Goal: Browse casually

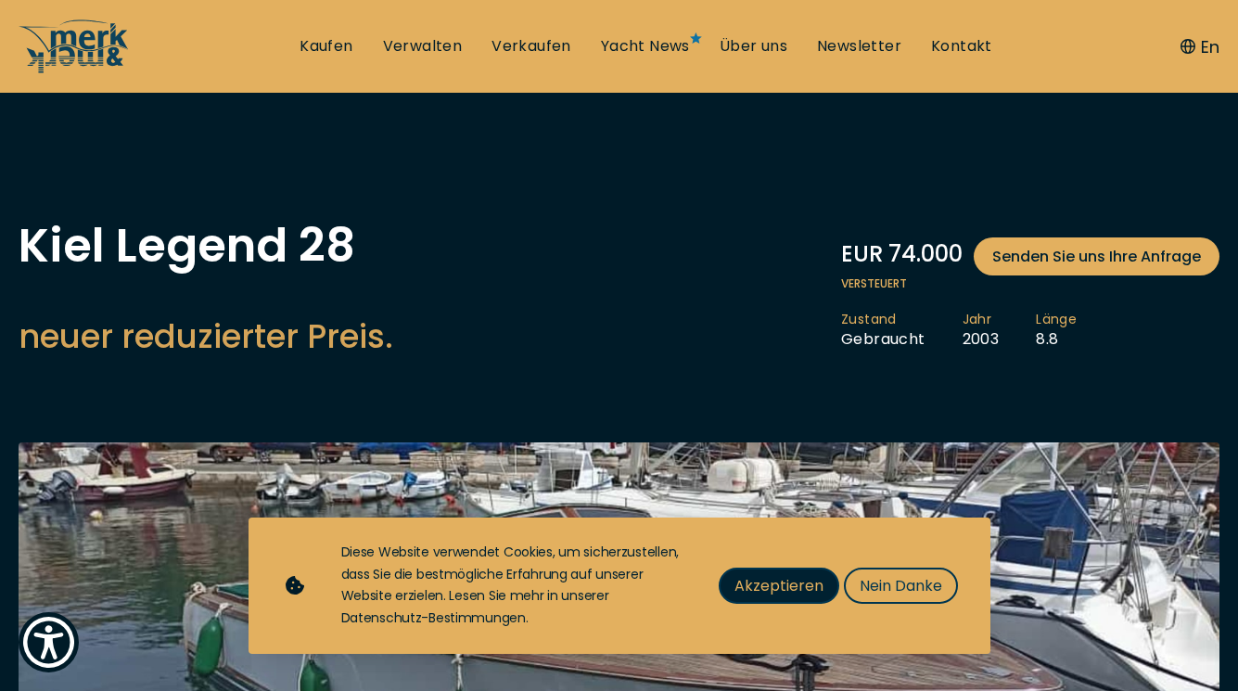
click at [807, 584] on span "Akzeptieren" at bounding box center [779, 585] width 89 height 23
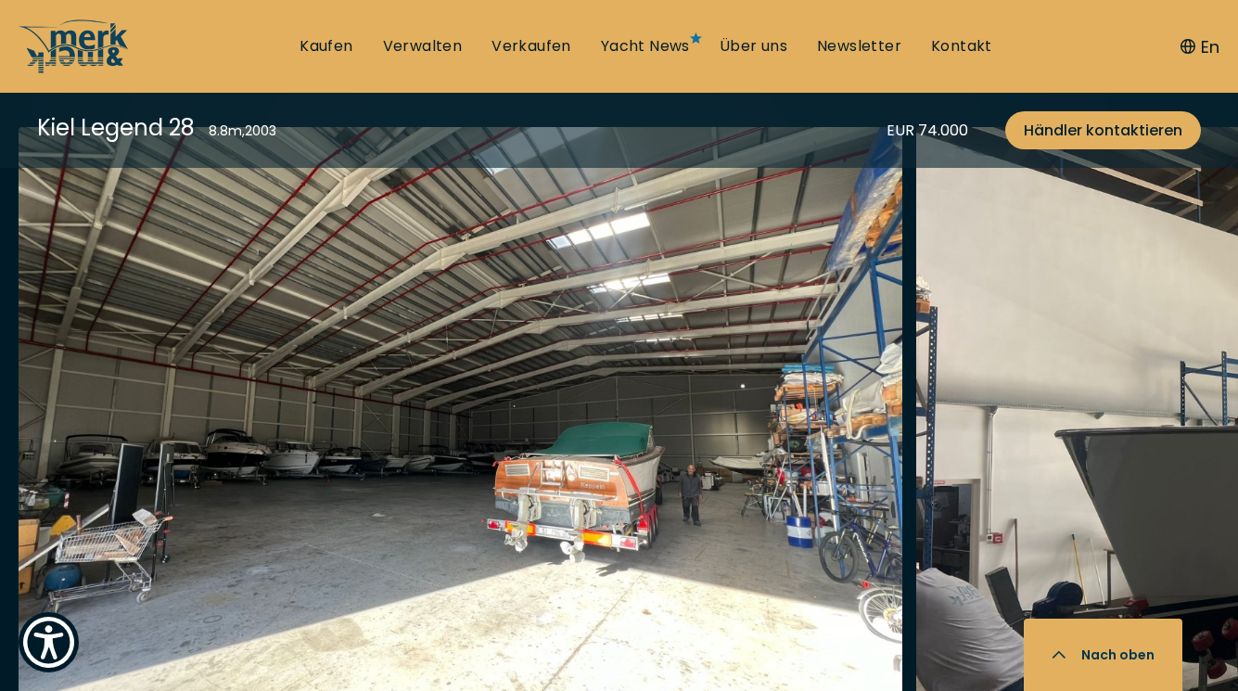
scroll to position [2071, 0]
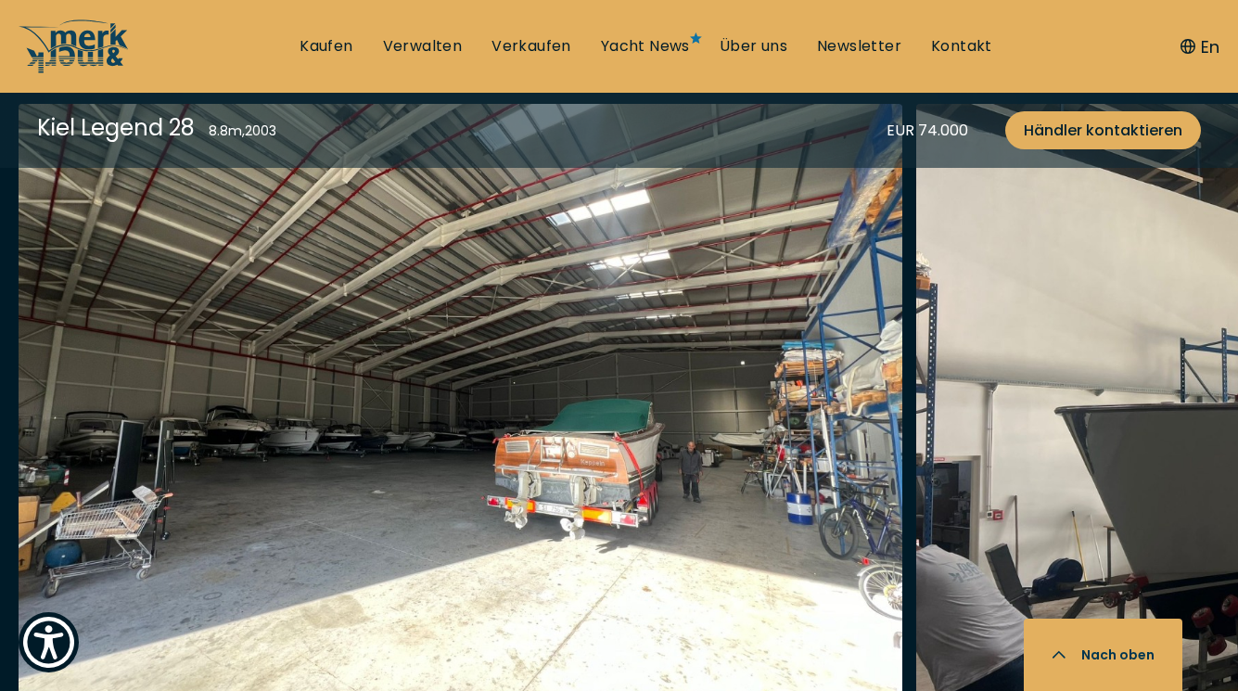
click at [560, 461] on img "button" at bounding box center [461, 401] width 884 height 594
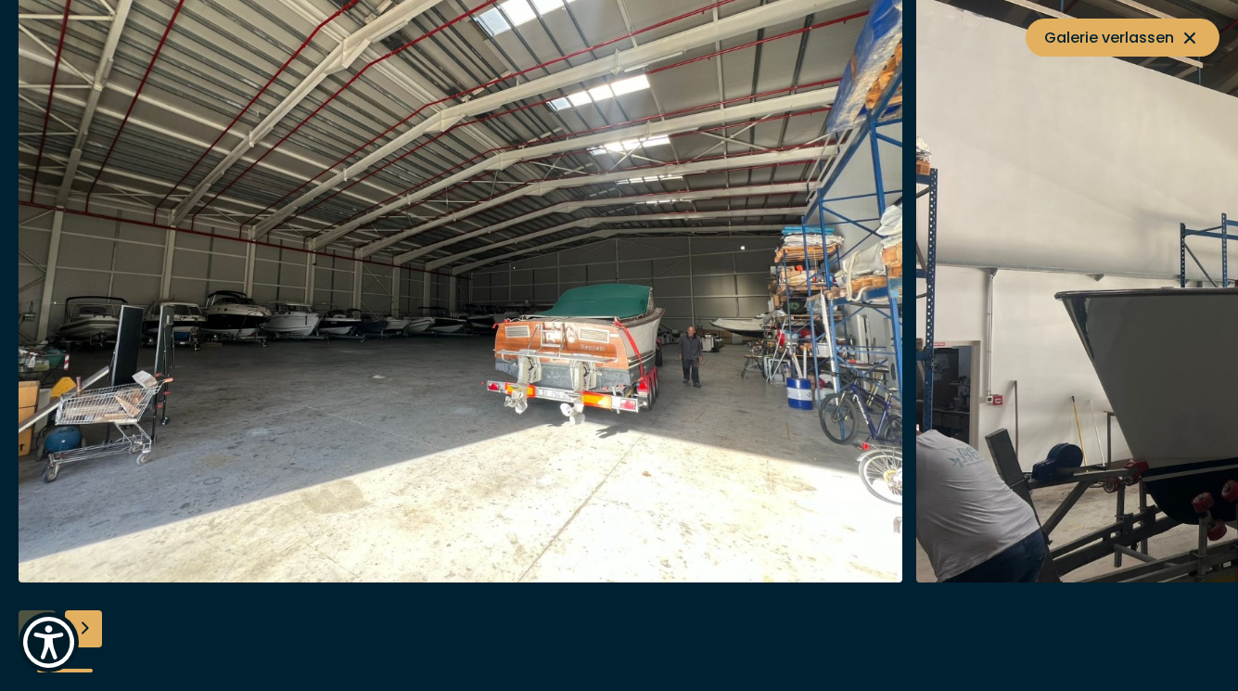
click at [89, 632] on div "Next slide" at bounding box center [83, 628] width 37 height 37
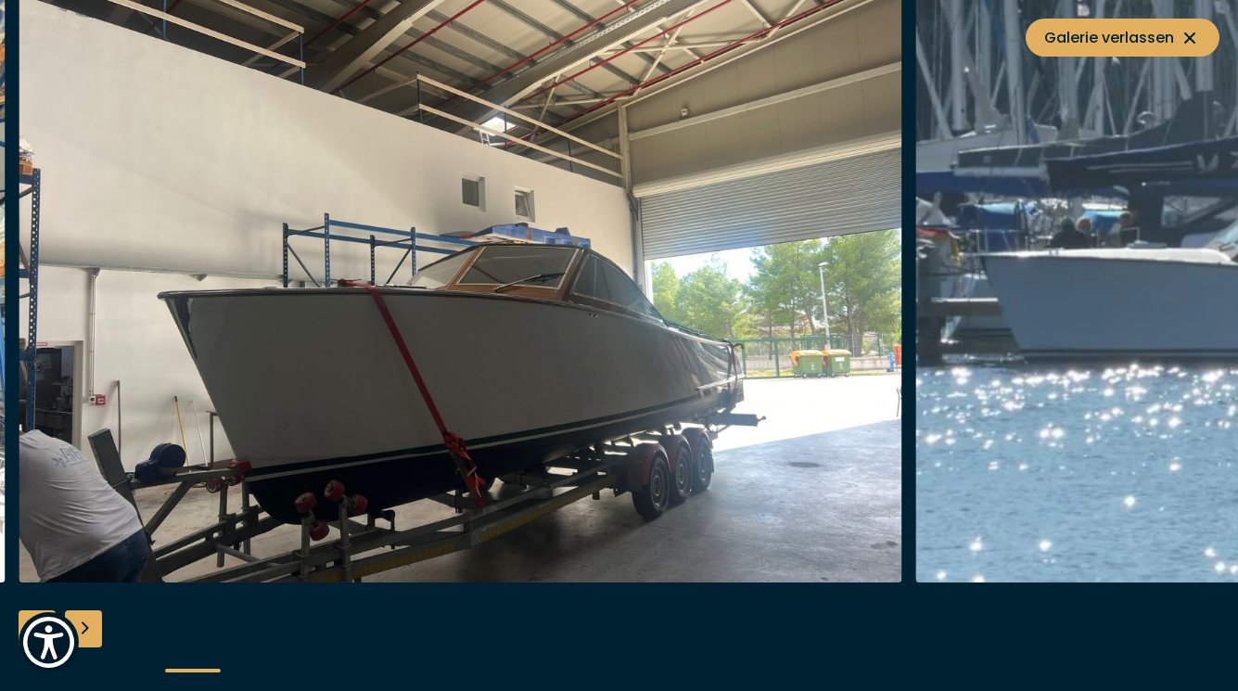
click at [89, 632] on div "Next slide" at bounding box center [83, 628] width 37 height 37
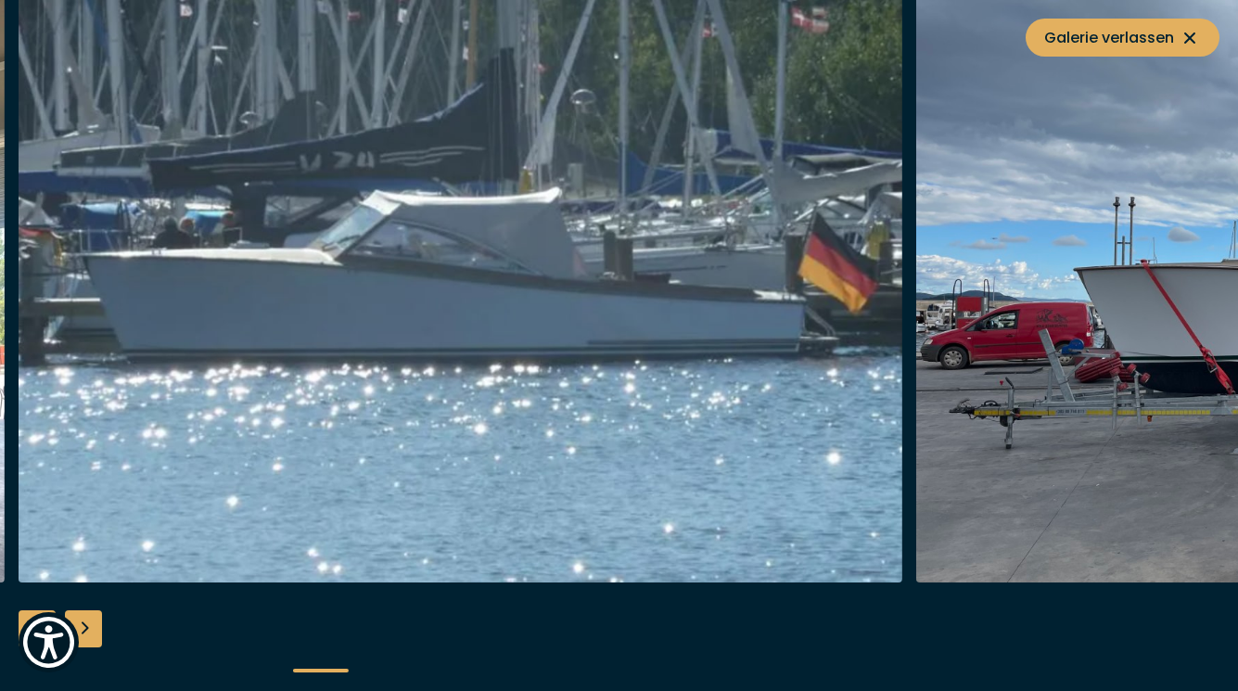
click at [89, 632] on div "Next slide" at bounding box center [83, 628] width 37 height 37
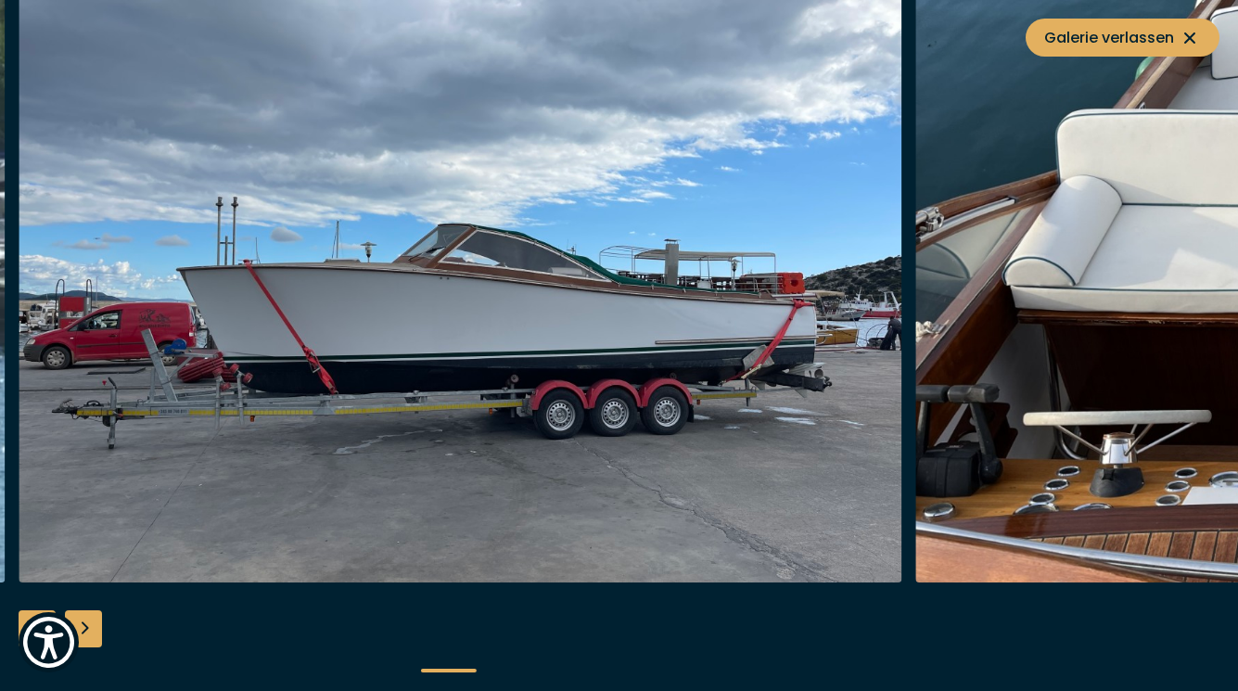
click at [96, 622] on div "Next slide" at bounding box center [83, 628] width 37 height 37
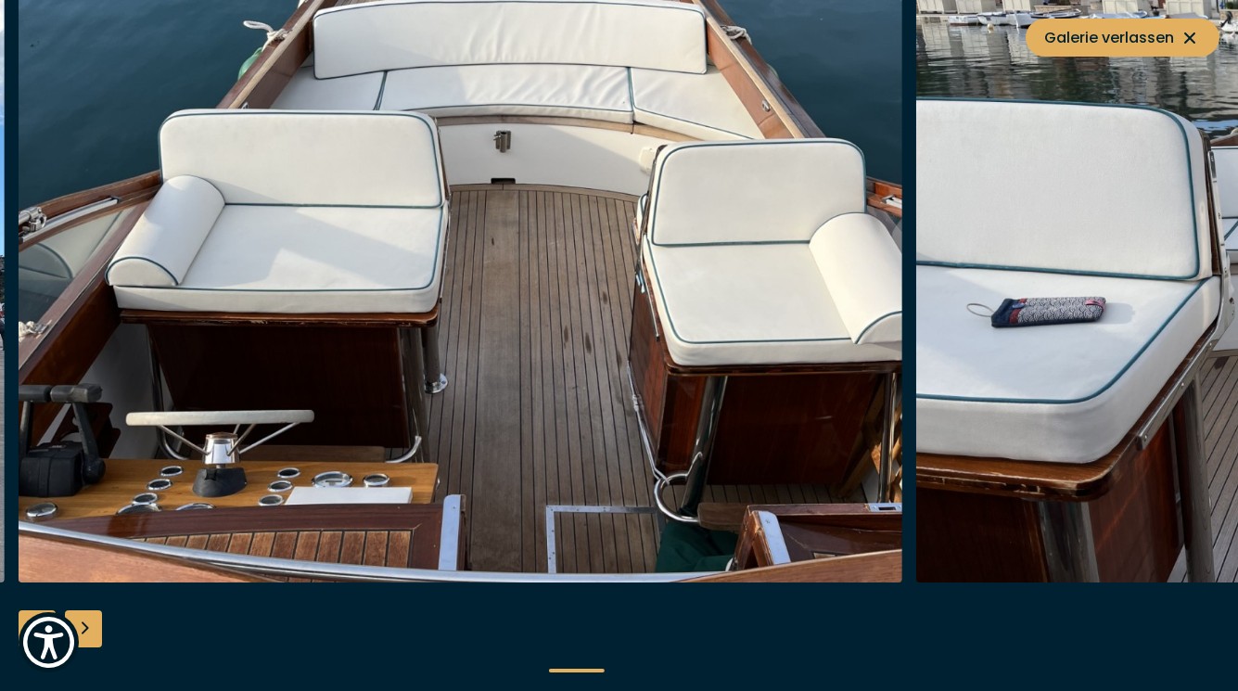
click at [85, 626] on div "Next slide" at bounding box center [83, 628] width 37 height 37
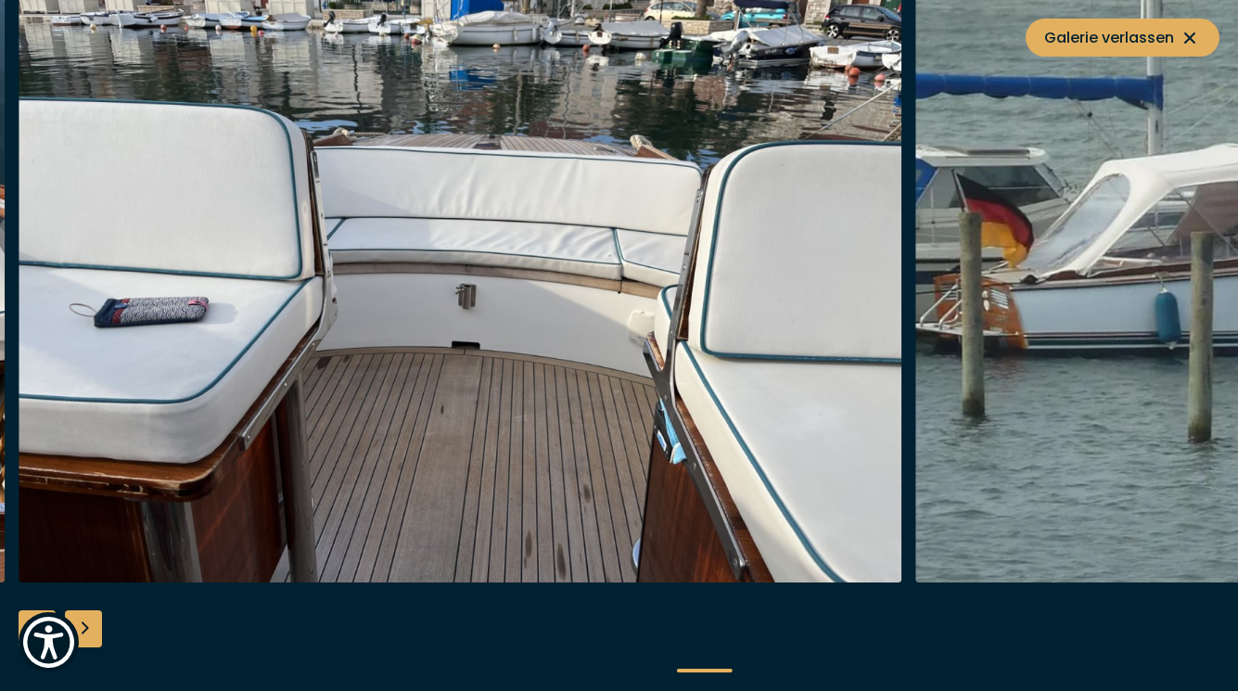
click at [85, 626] on div "Next slide" at bounding box center [83, 628] width 37 height 37
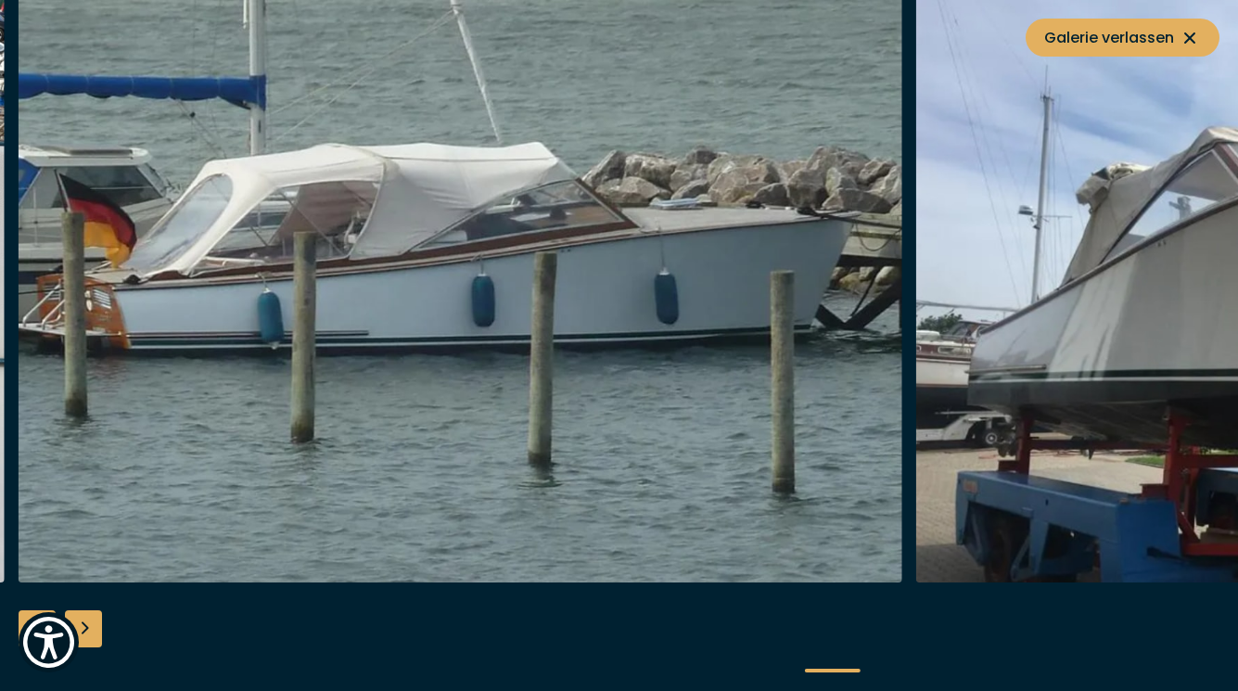
click at [85, 626] on div "Next slide" at bounding box center [83, 628] width 37 height 37
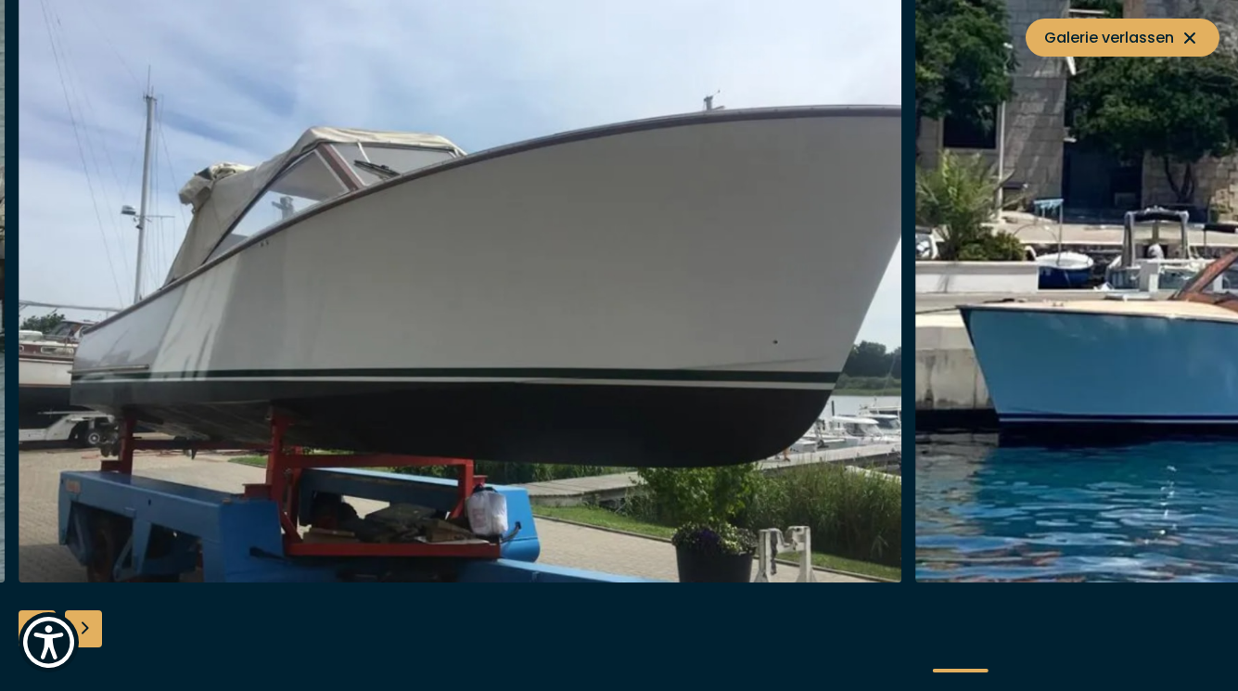
click at [85, 626] on div "Next slide" at bounding box center [83, 628] width 37 height 37
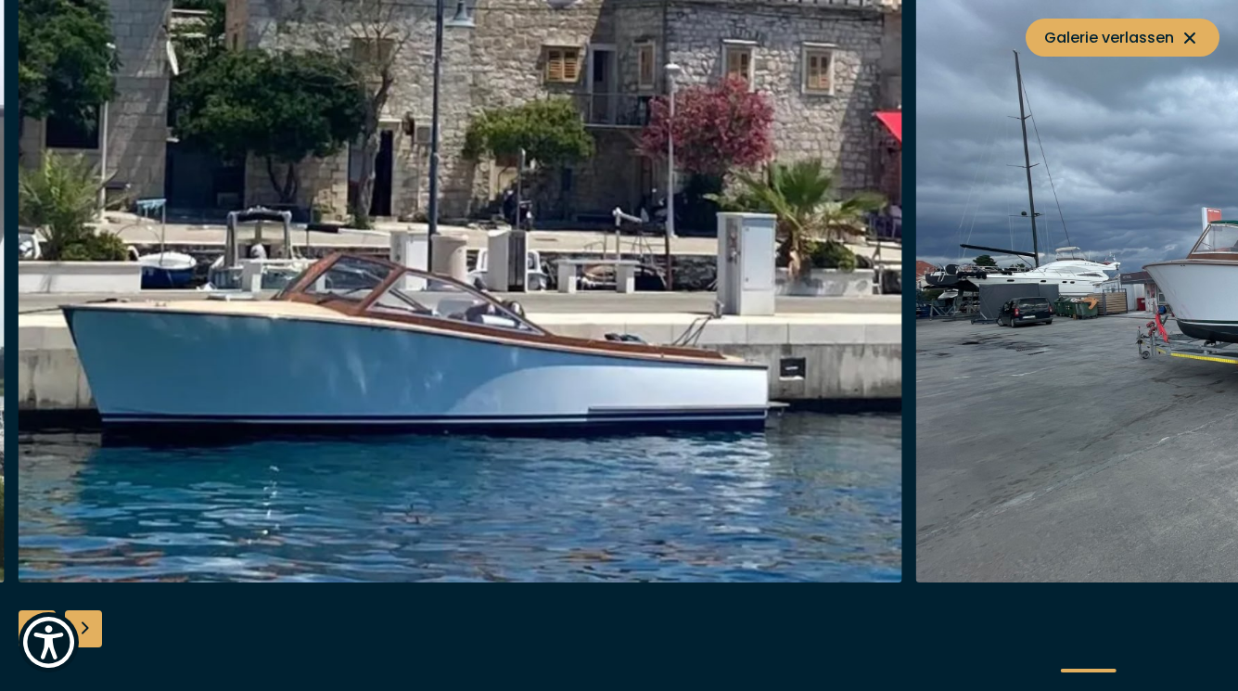
click at [85, 626] on div "Next slide" at bounding box center [83, 628] width 37 height 37
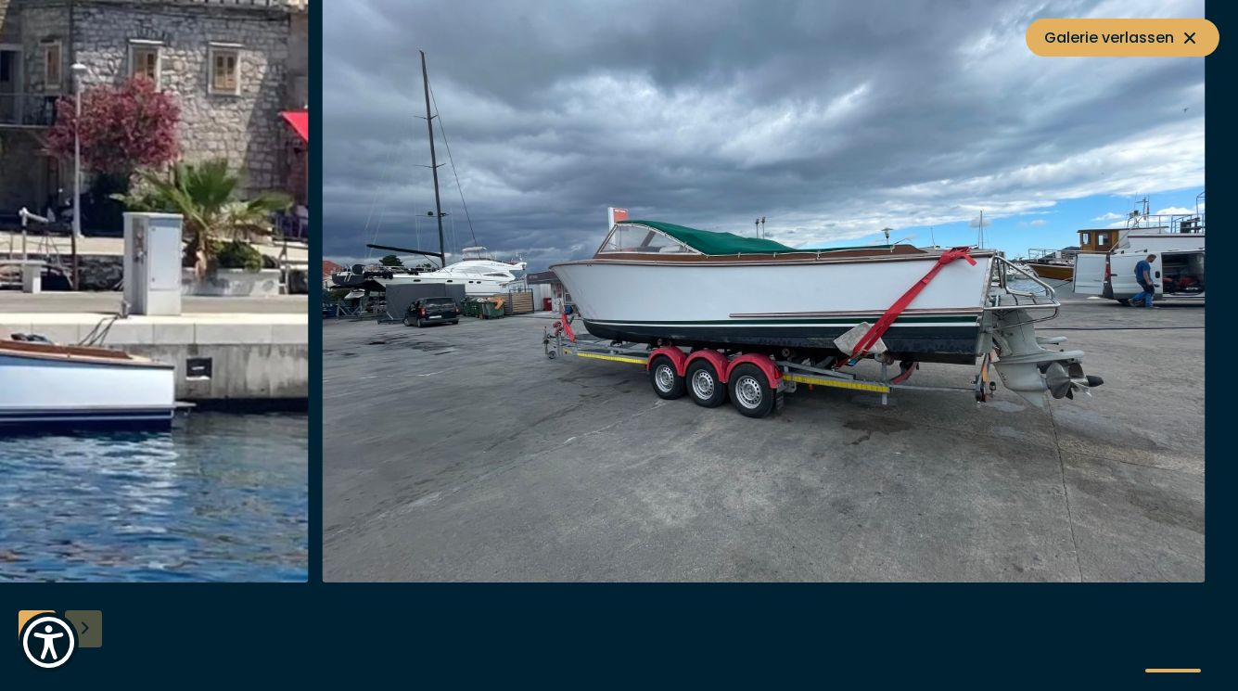
click at [85, 626] on div at bounding box center [619, 346] width 1238 height 714
click at [1065, 26] on span "Galerie verlassen" at bounding box center [1123, 37] width 157 height 23
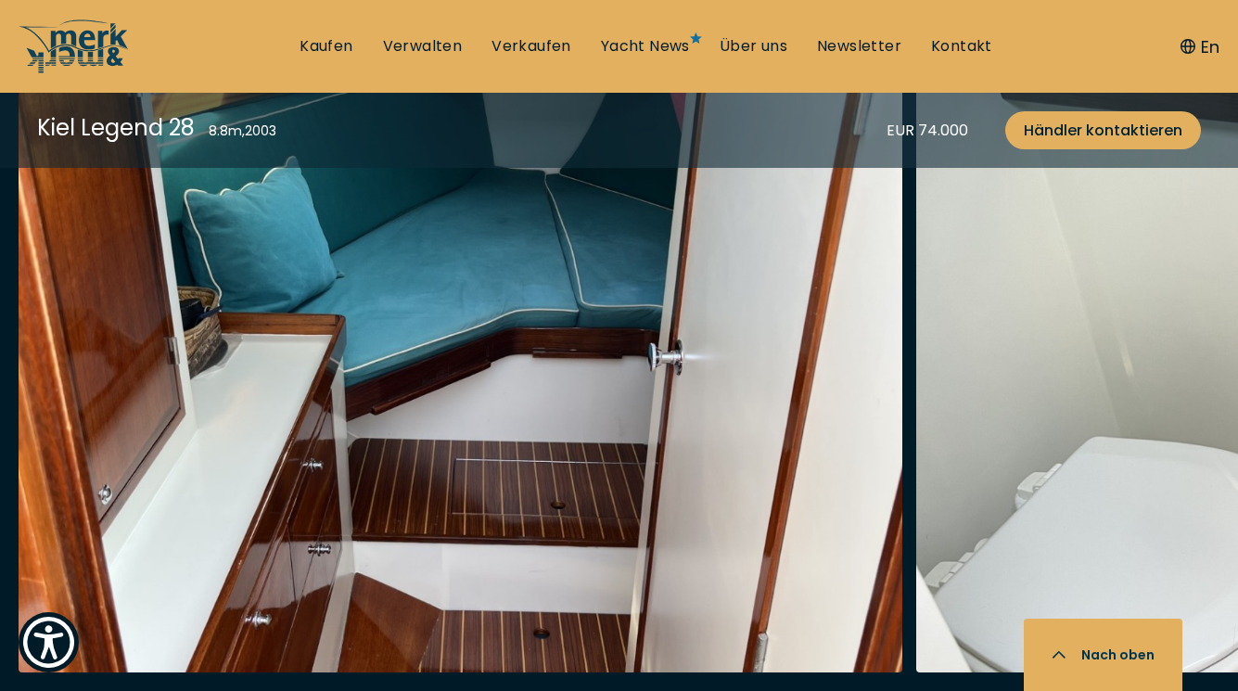
scroll to position [3142, 0]
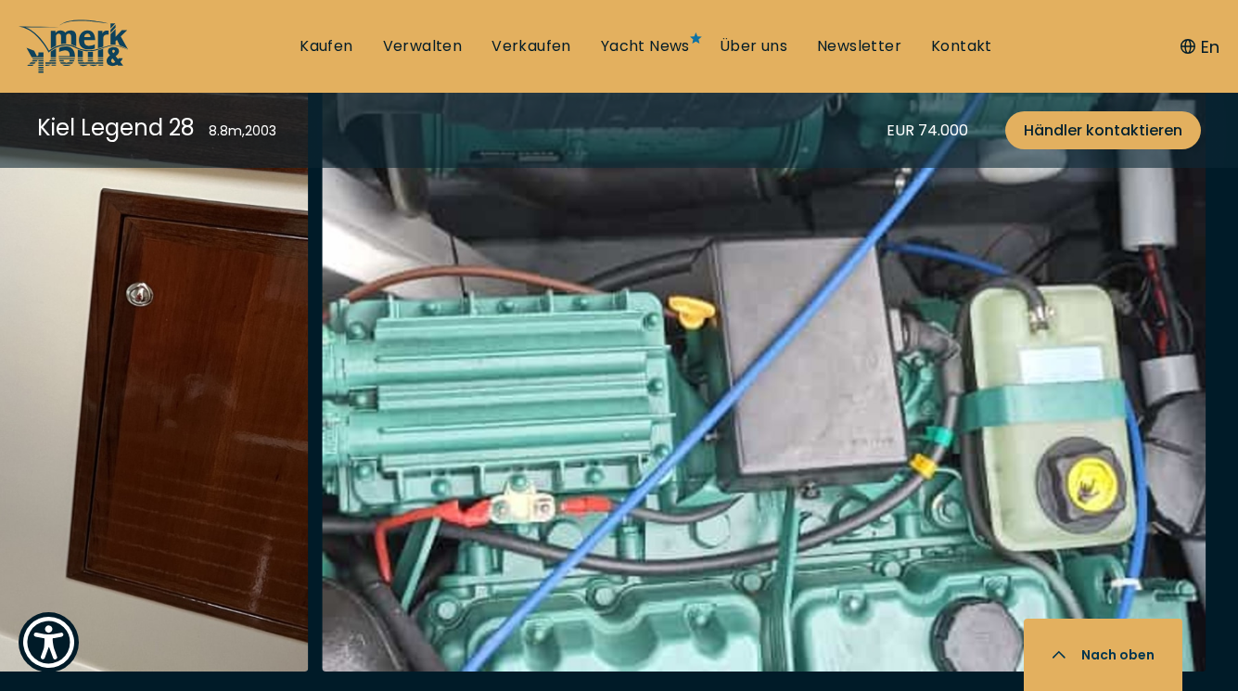
click at [88, 673] on div at bounding box center [619, 435] width 1238 height 714
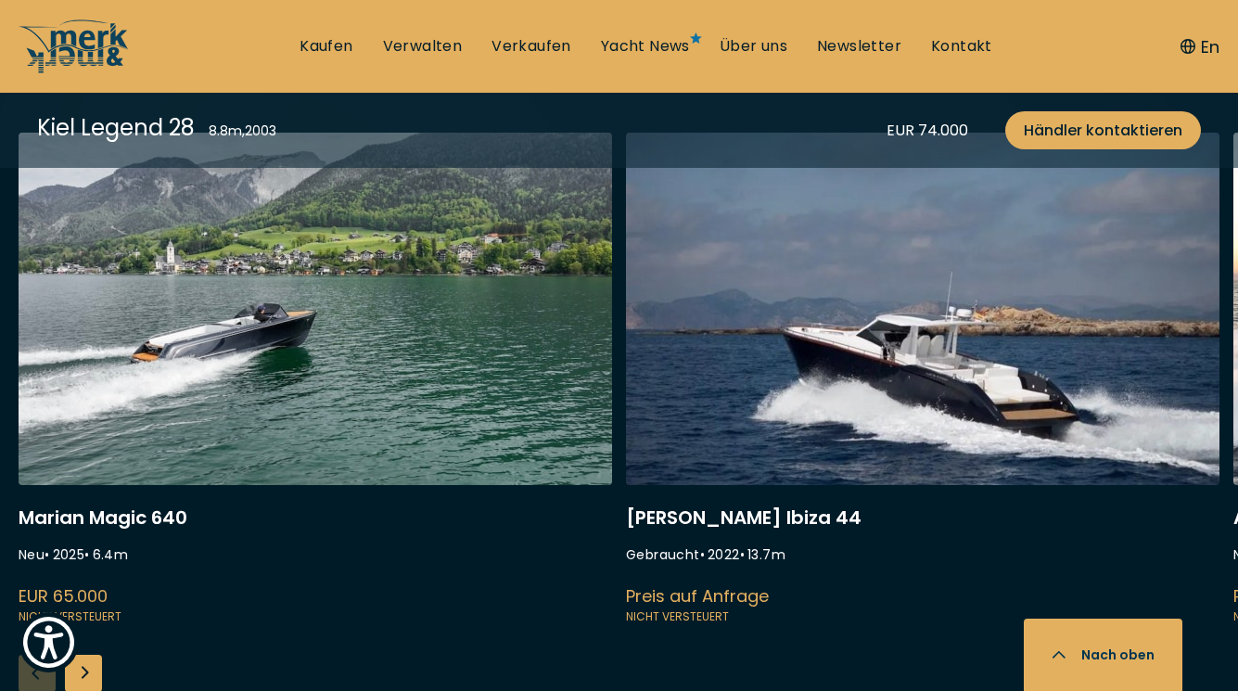
scroll to position [4632, 0]
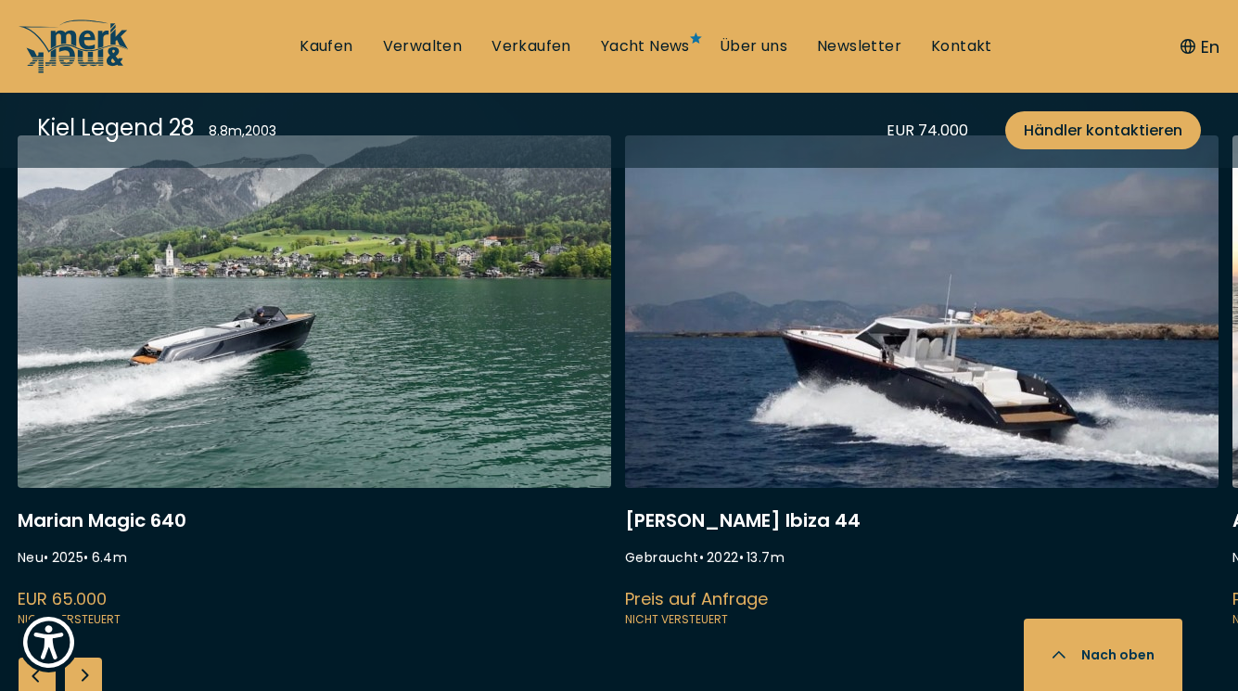
click at [89, 658] on div "Next slide" at bounding box center [83, 676] width 37 height 37
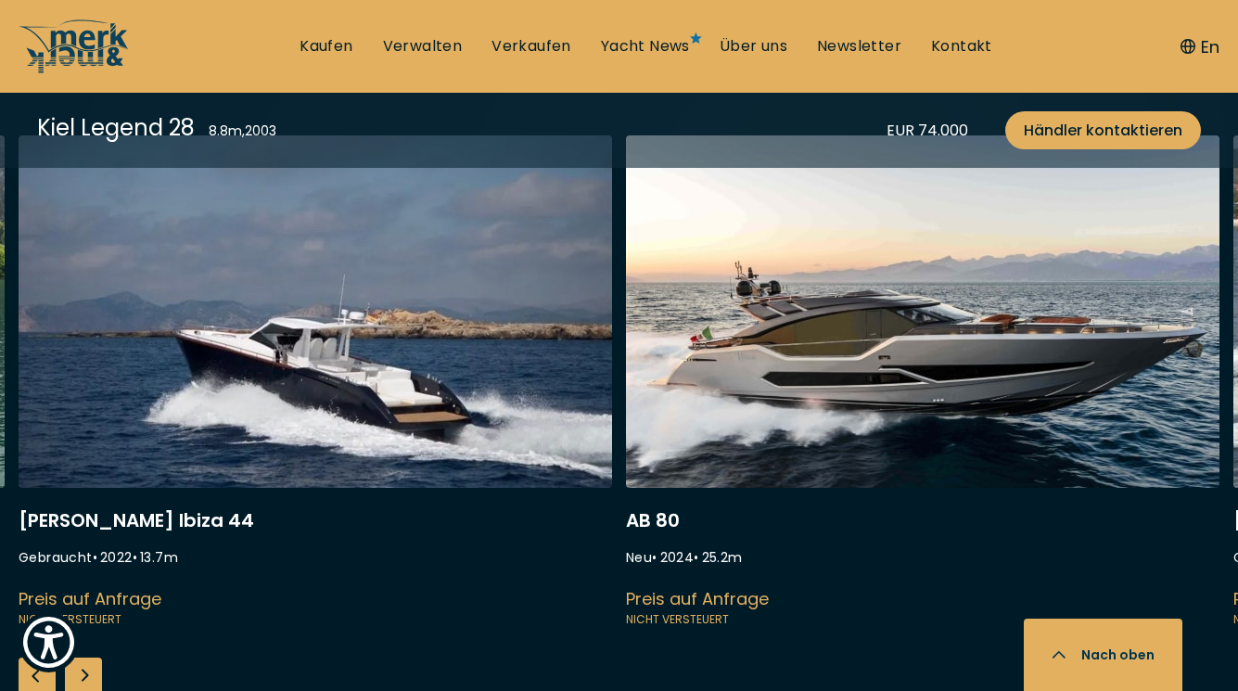
click at [95, 658] on div "Next slide" at bounding box center [83, 676] width 37 height 37
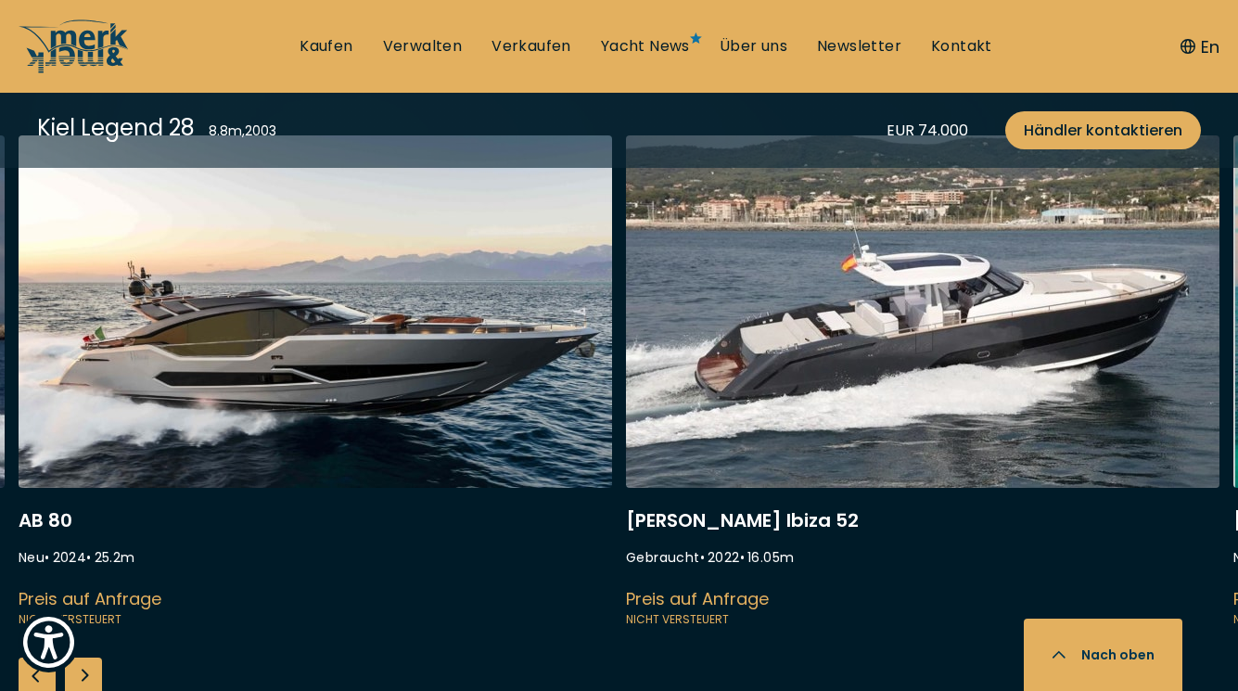
click at [95, 658] on div "Next slide" at bounding box center [83, 676] width 37 height 37
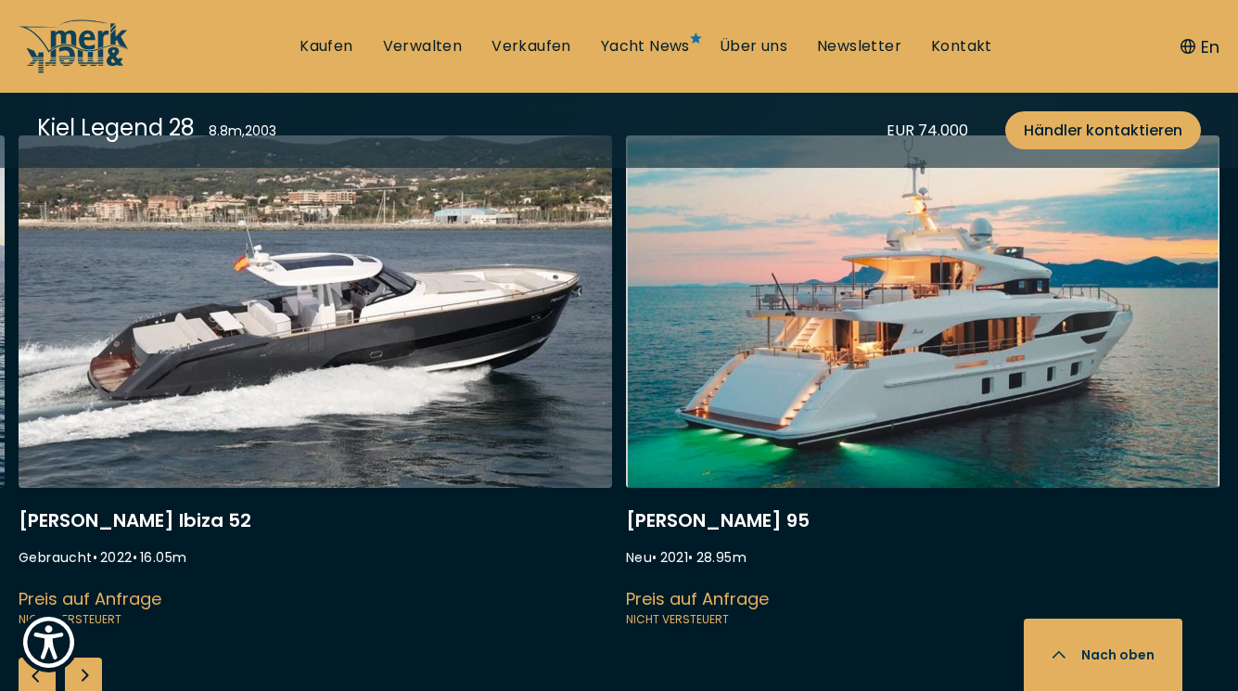
click at [95, 658] on div "Next slide" at bounding box center [83, 676] width 37 height 37
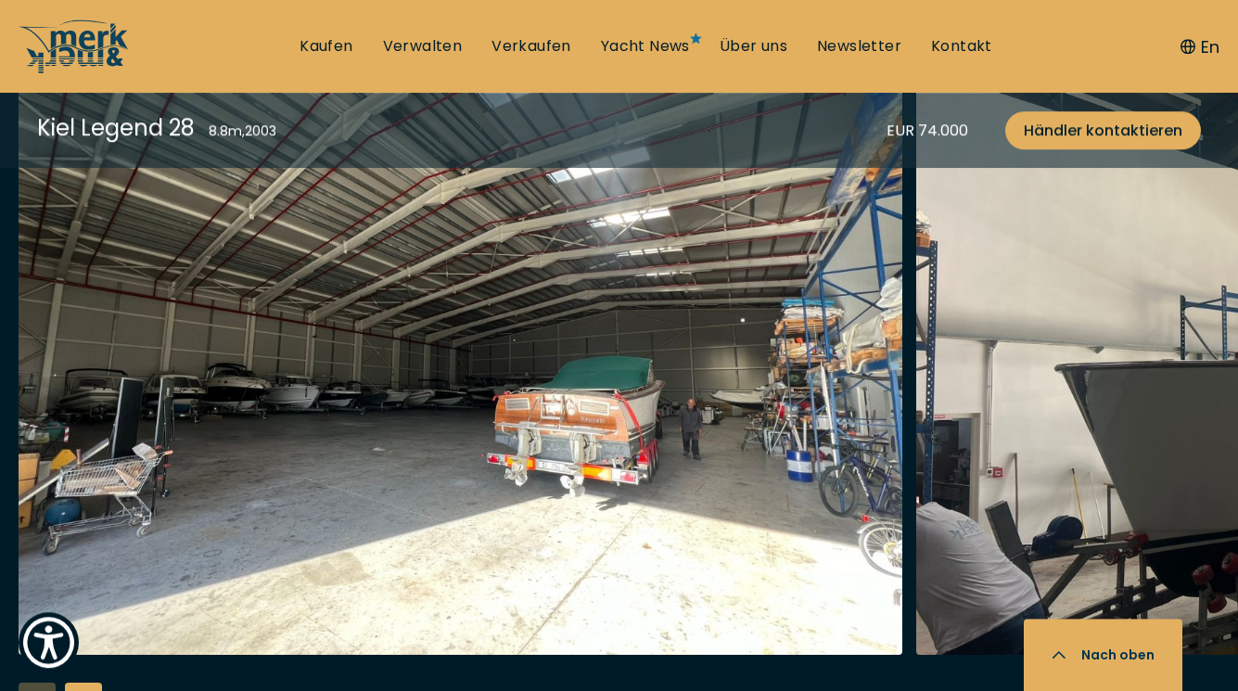
scroll to position [2115, 0]
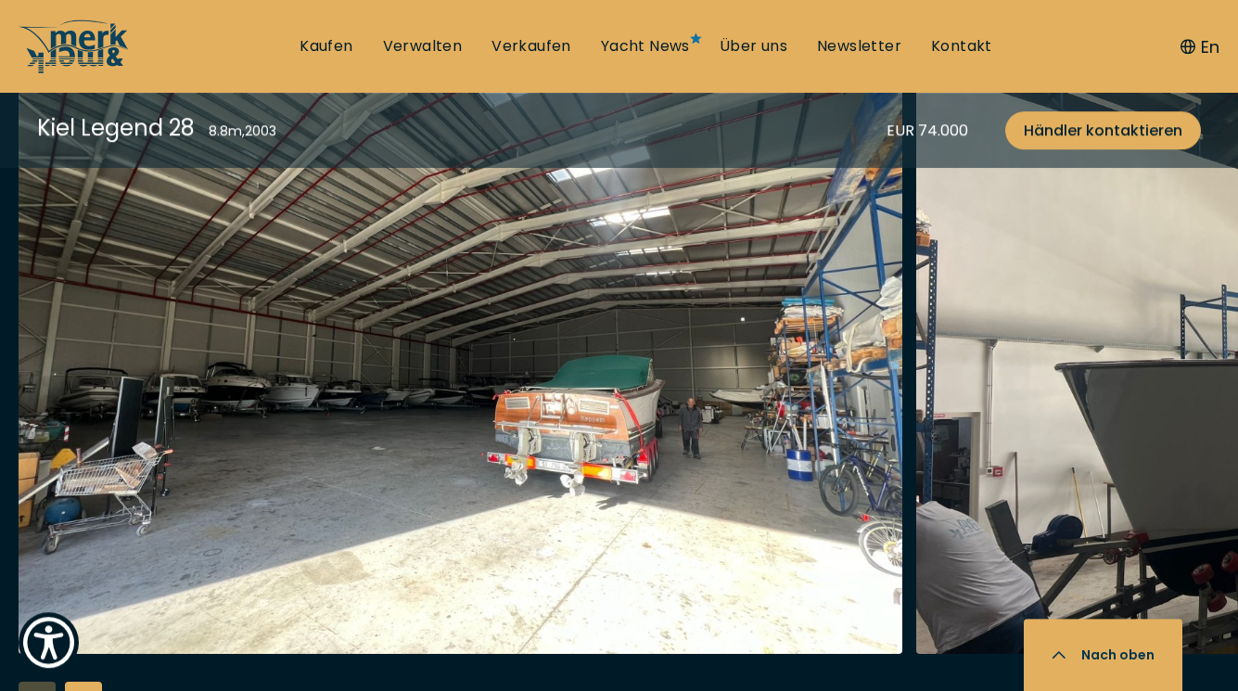
click at [229, 519] on img "button" at bounding box center [461, 357] width 884 height 594
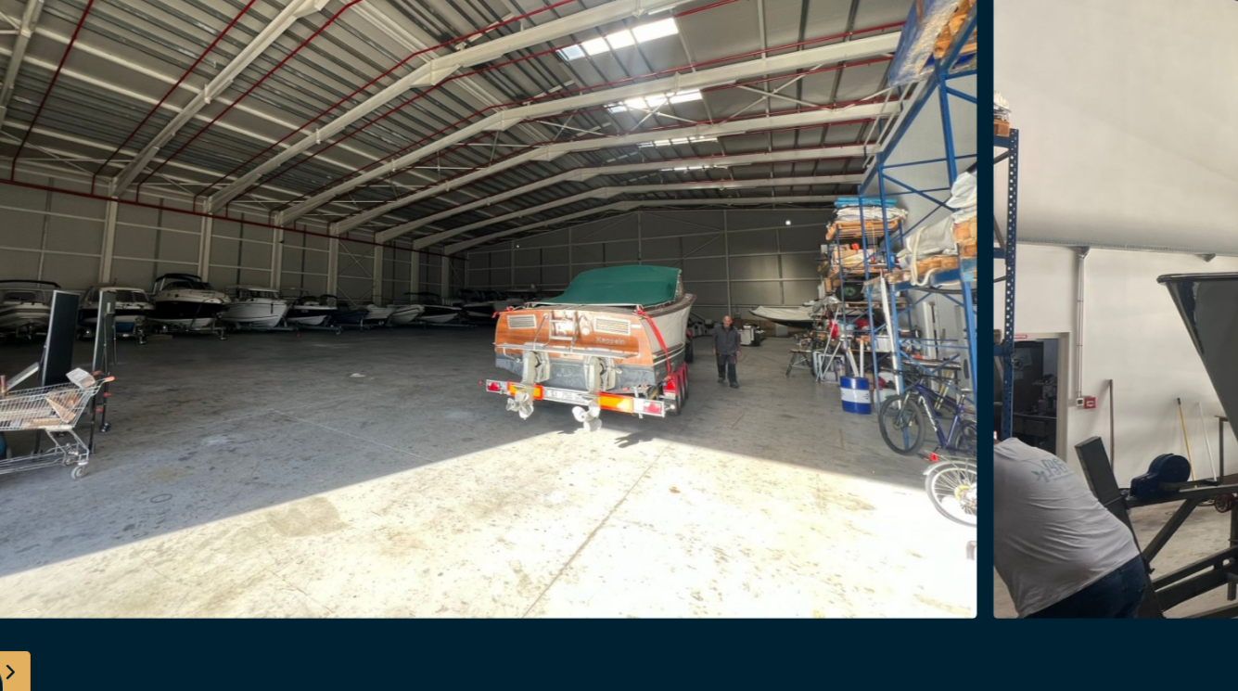
click at [81, 628] on div "Next slide" at bounding box center [83, 628] width 37 height 37
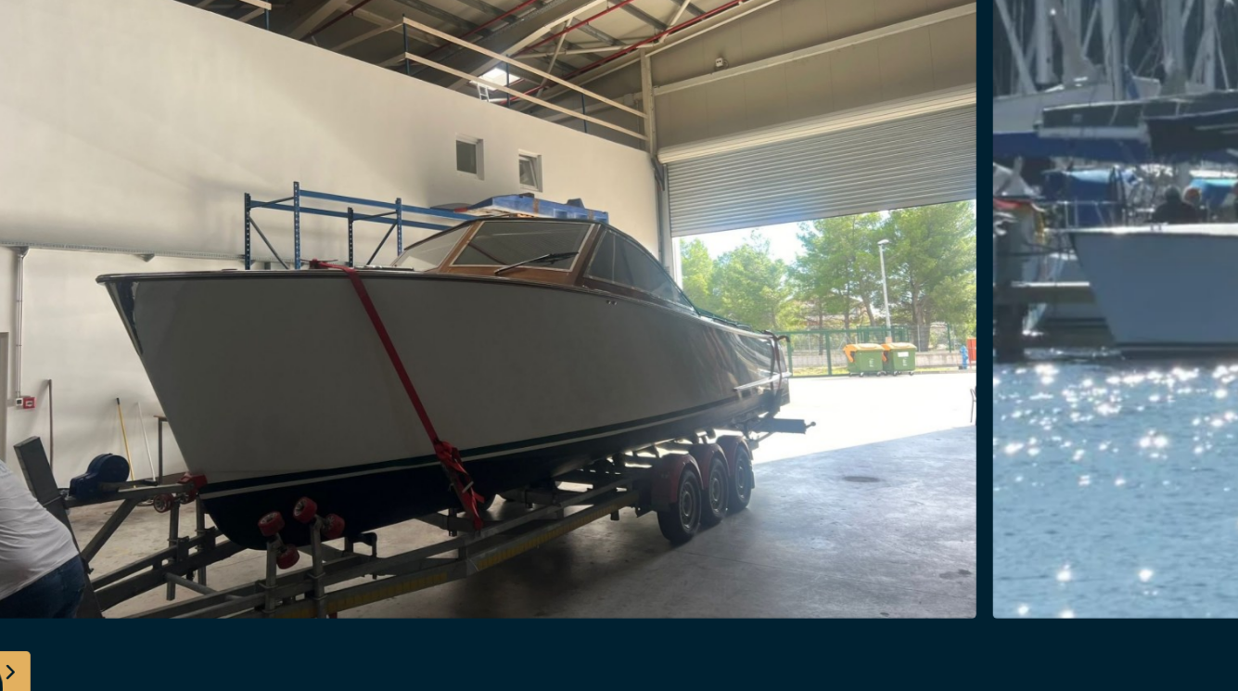
click at [87, 627] on div "Next slide" at bounding box center [83, 628] width 37 height 37
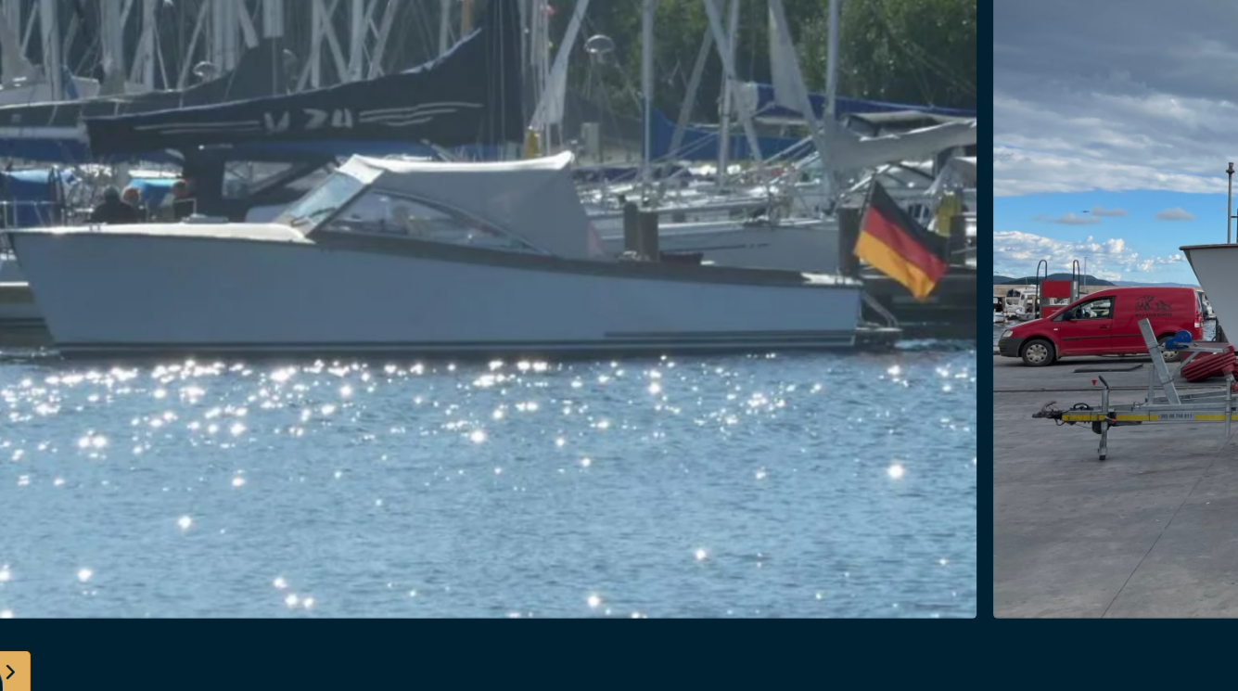
click at [87, 627] on div "Next slide" at bounding box center [83, 628] width 37 height 37
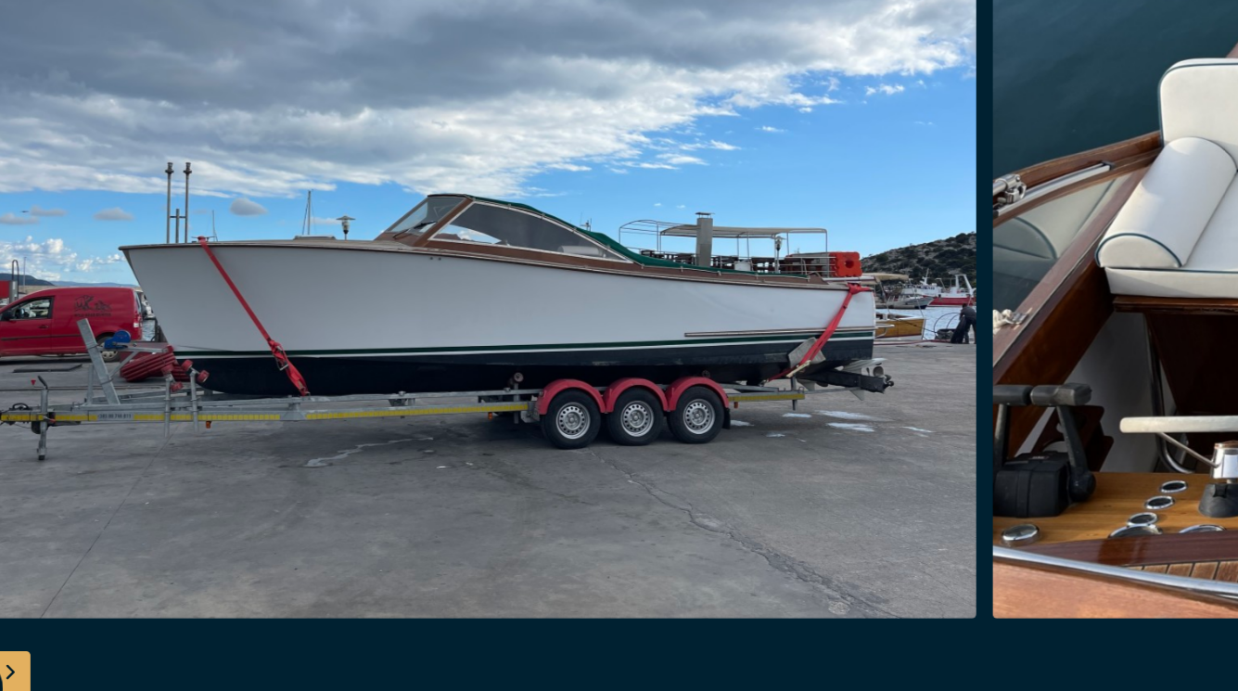
click at [87, 627] on div "Next slide" at bounding box center [83, 628] width 37 height 37
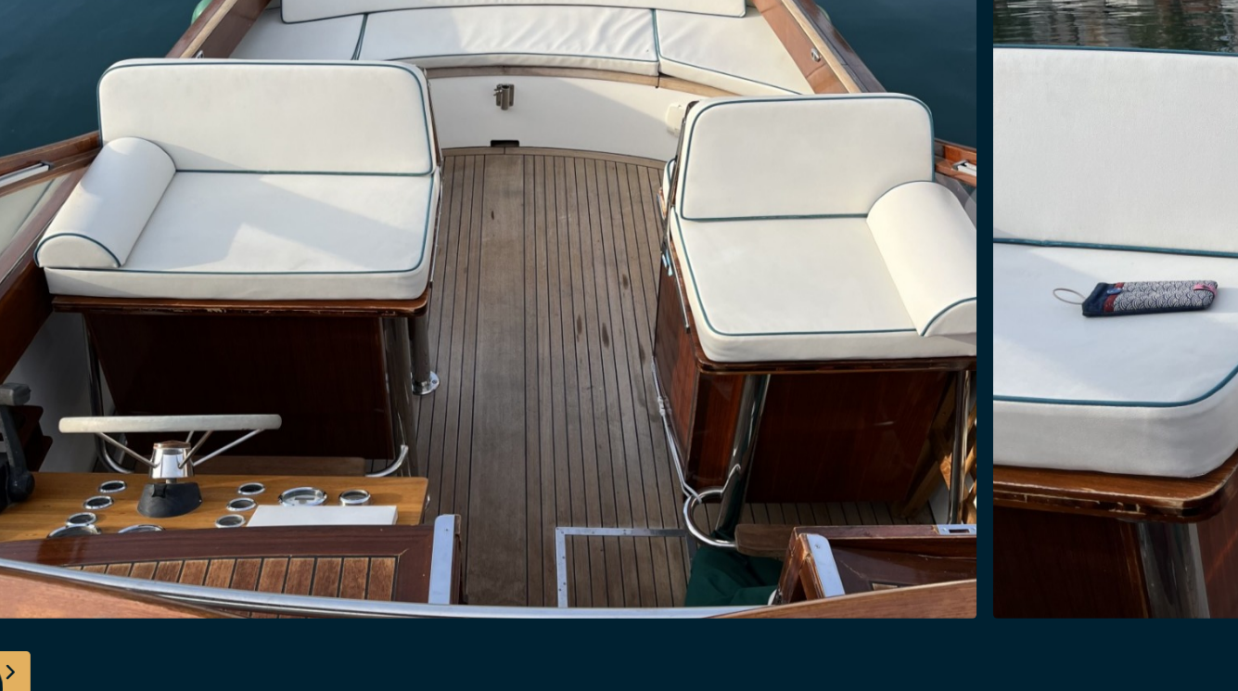
click at [87, 627] on div "Next slide" at bounding box center [83, 628] width 37 height 37
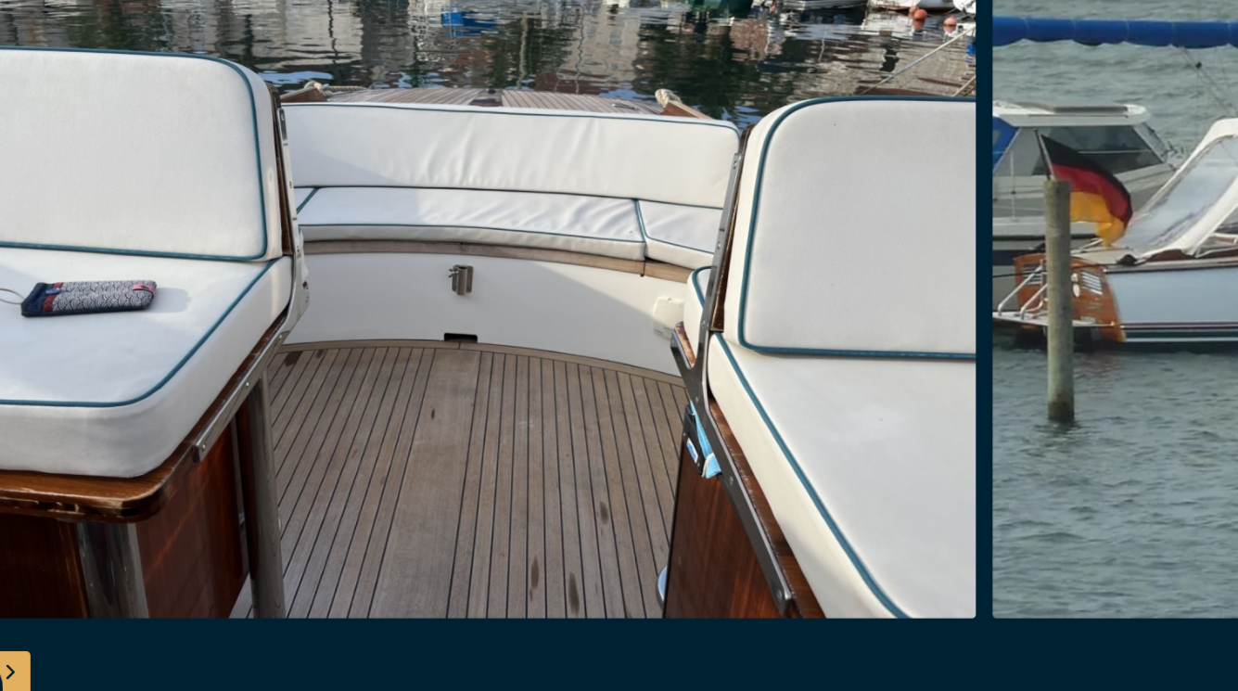
click at [87, 627] on div "Next slide" at bounding box center [83, 628] width 37 height 37
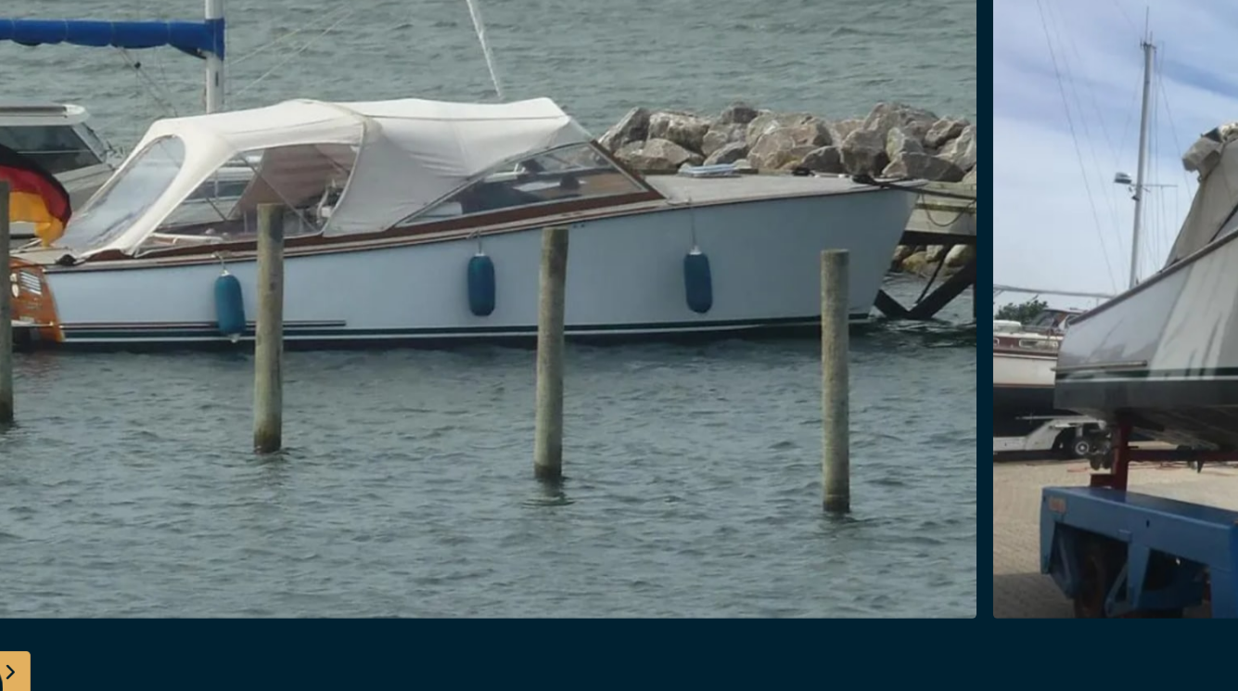
click at [87, 627] on div "Next slide" at bounding box center [83, 628] width 37 height 37
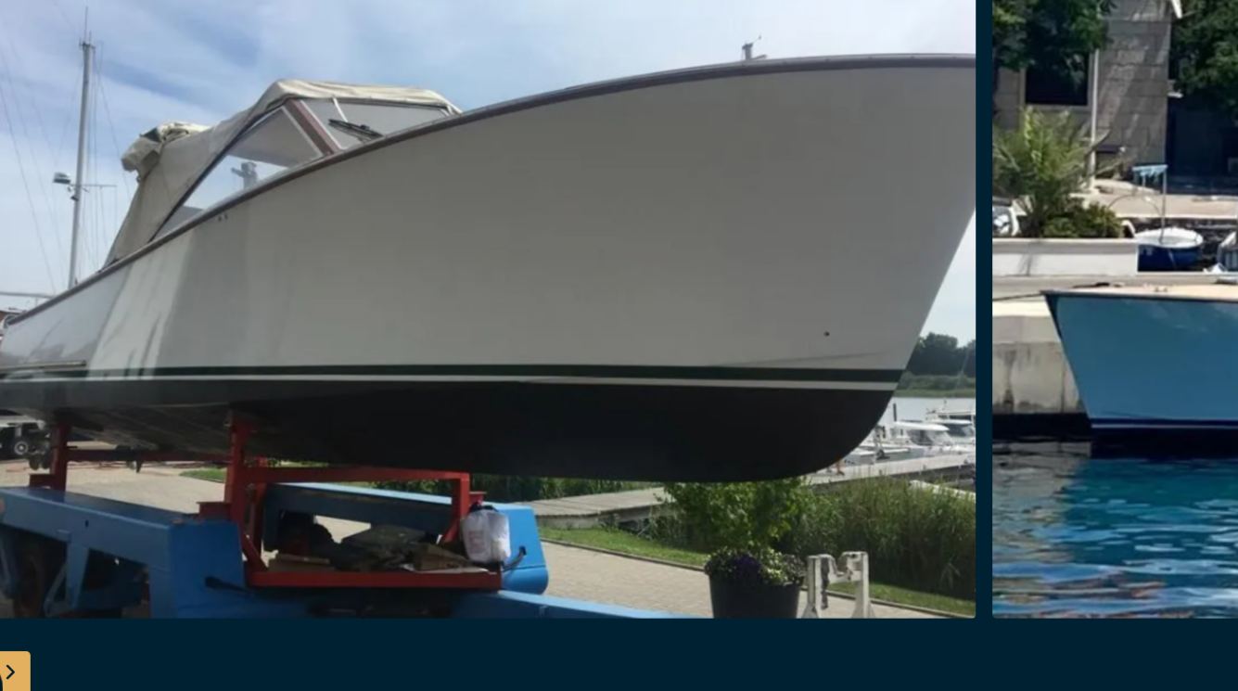
click at [87, 626] on div "Next slide" at bounding box center [83, 628] width 37 height 37
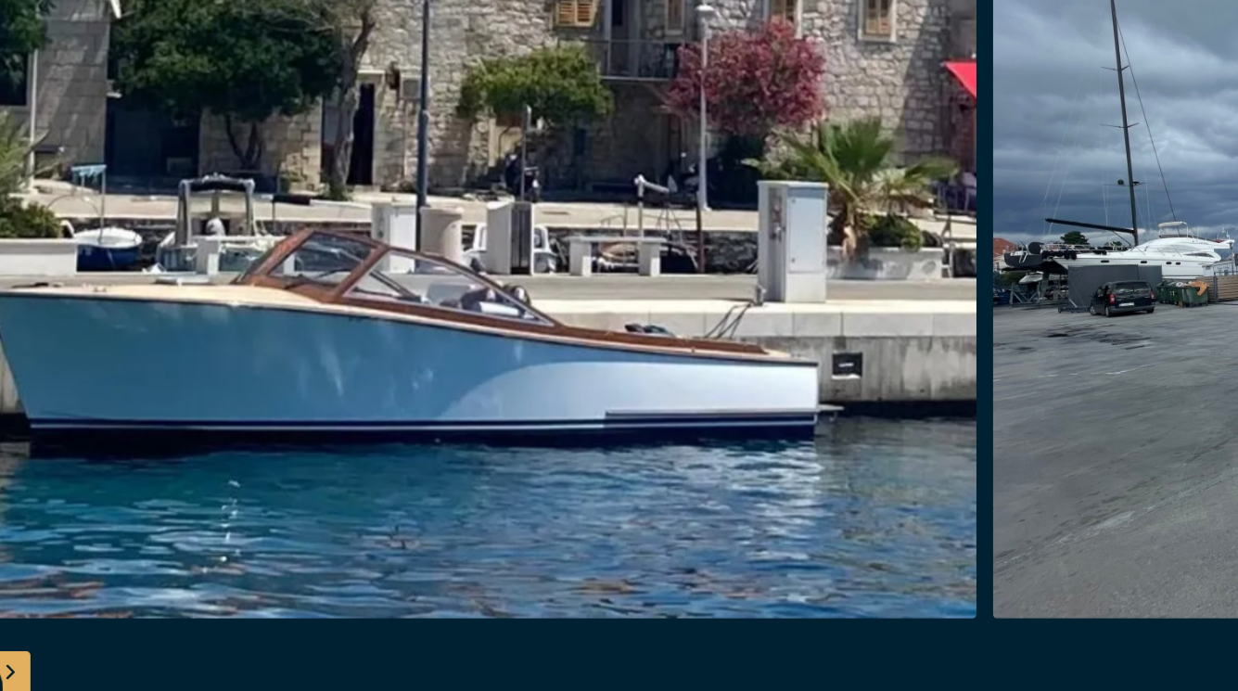
click at [87, 626] on div "Next slide" at bounding box center [83, 628] width 37 height 37
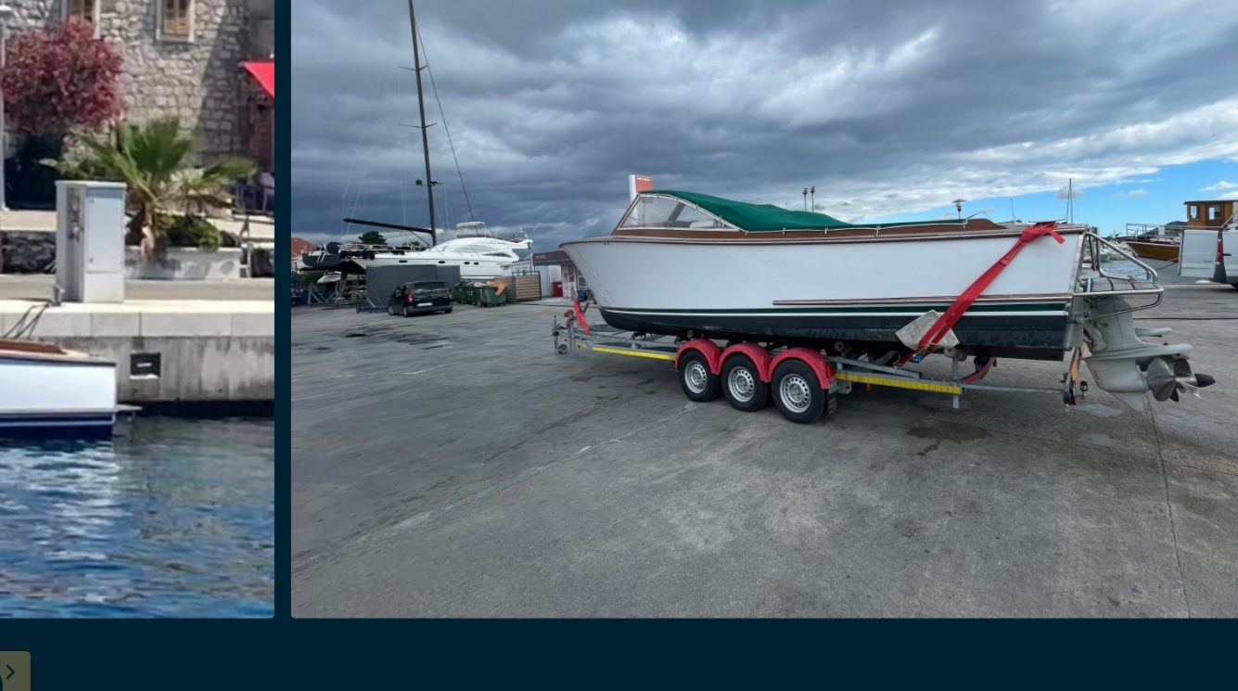
click at [87, 626] on div at bounding box center [619, 346] width 1238 height 714
